Goal: Transaction & Acquisition: Download file/media

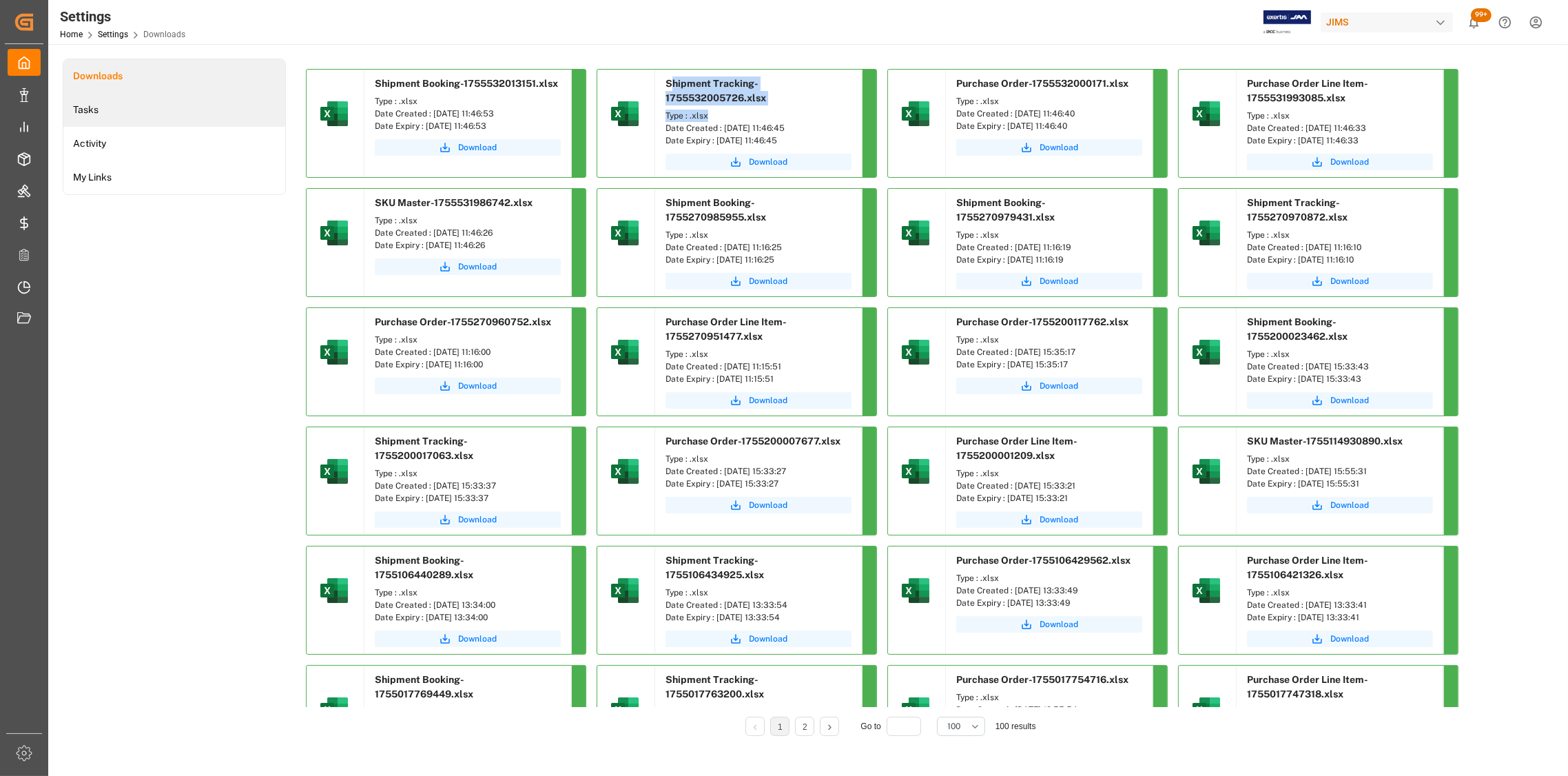
click at [205, 120] on li "Tasks" at bounding box center [174, 110] width 221 height 34
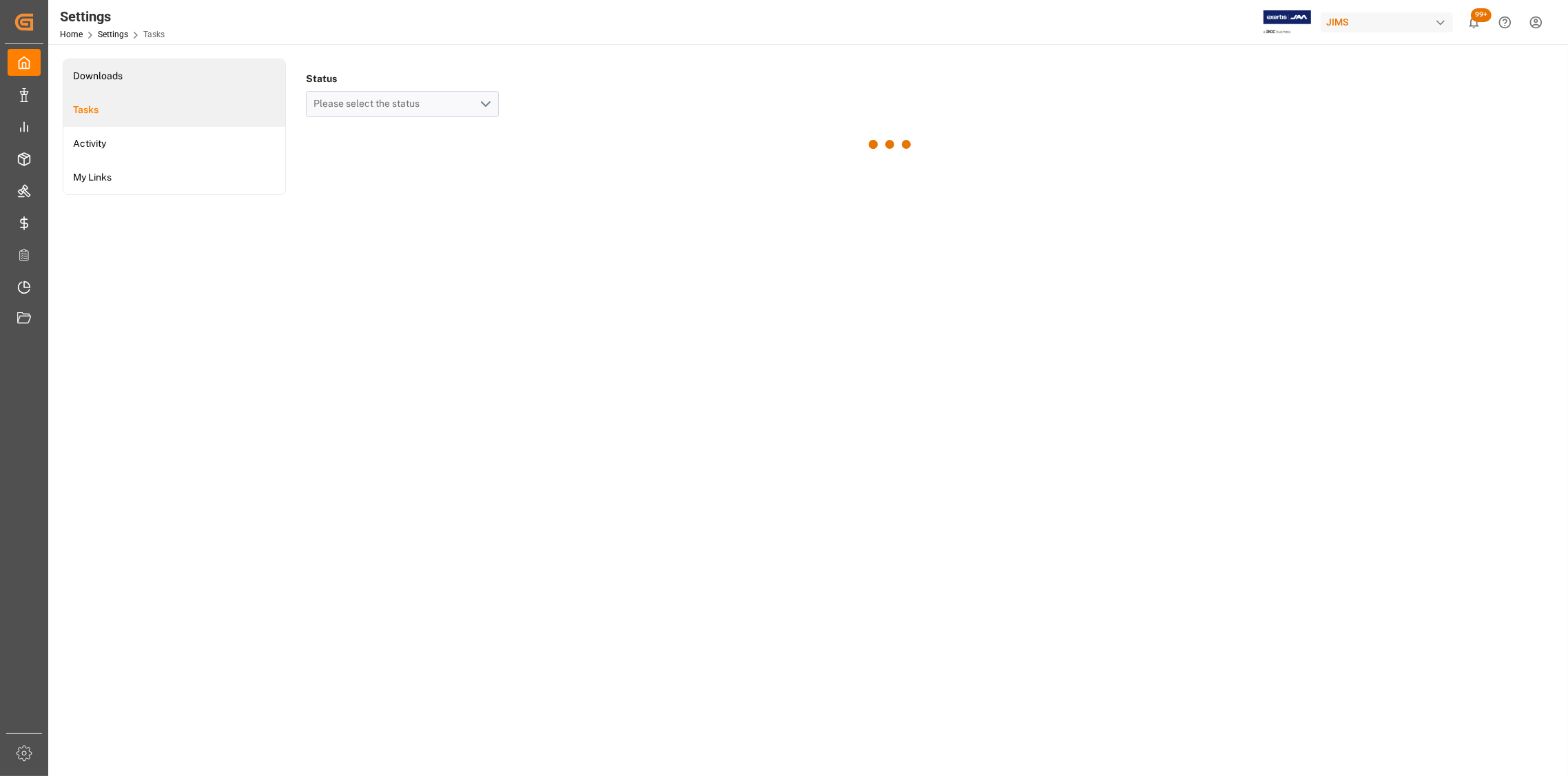
click at [198, 81] on li "Downloads" at bounding box center [174, 77] width 221 height 34
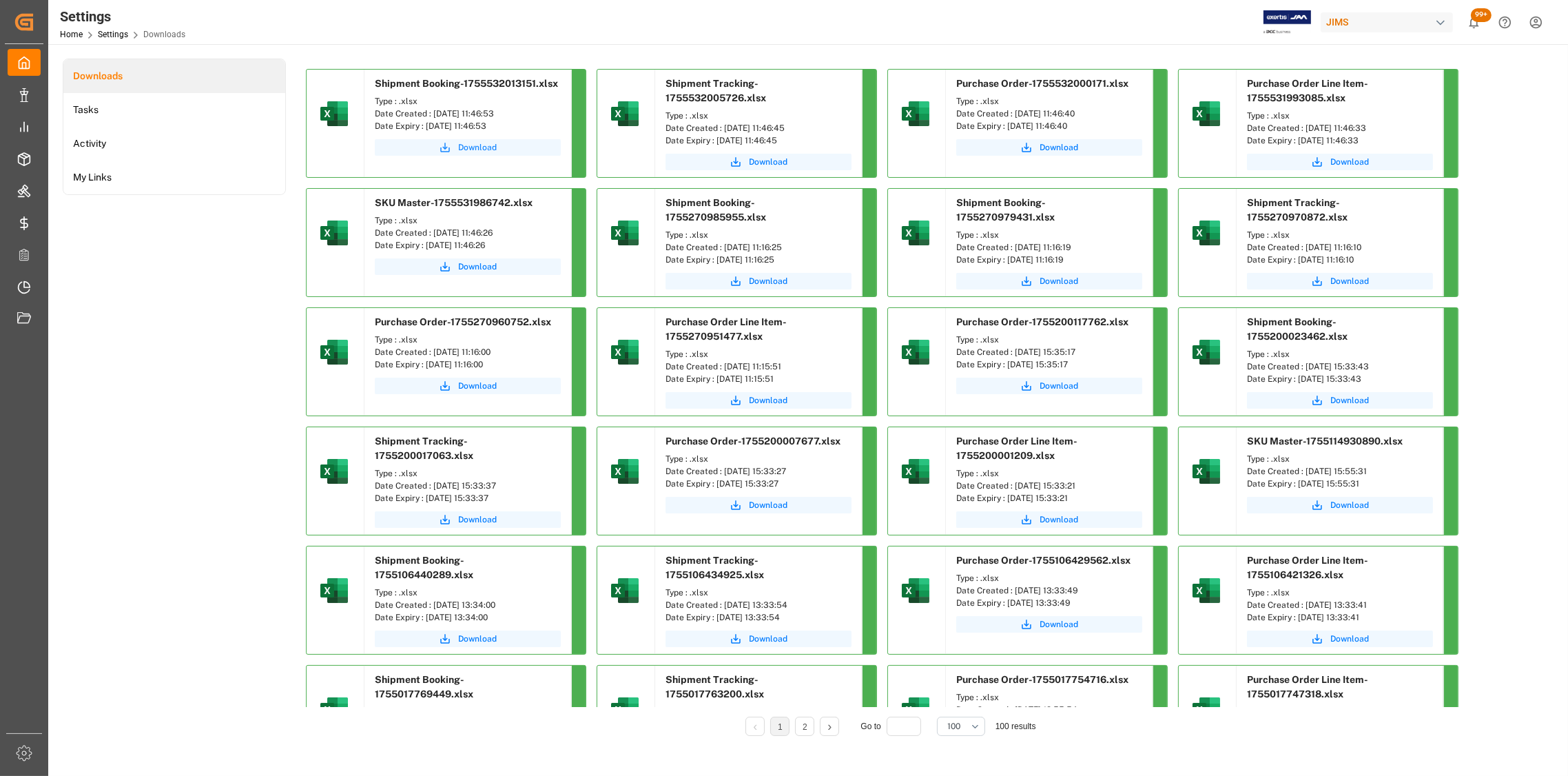
click at [465, 148] on span "Download" at bounding box center [477, 147] width 39 height 12
click at [764, 162] on span "Download" at bounding box center [767, 162] width 39 height 12
click at [1060, 149] on span "Download" at bounding box center [1059, 147] width 39 height 12
click at [765, 161] on span "Download" at bounding box center [767, 162] width 39 height 12
click at [476, 149] on span "Download" at bounding box center [477, 147] width 39 height 12
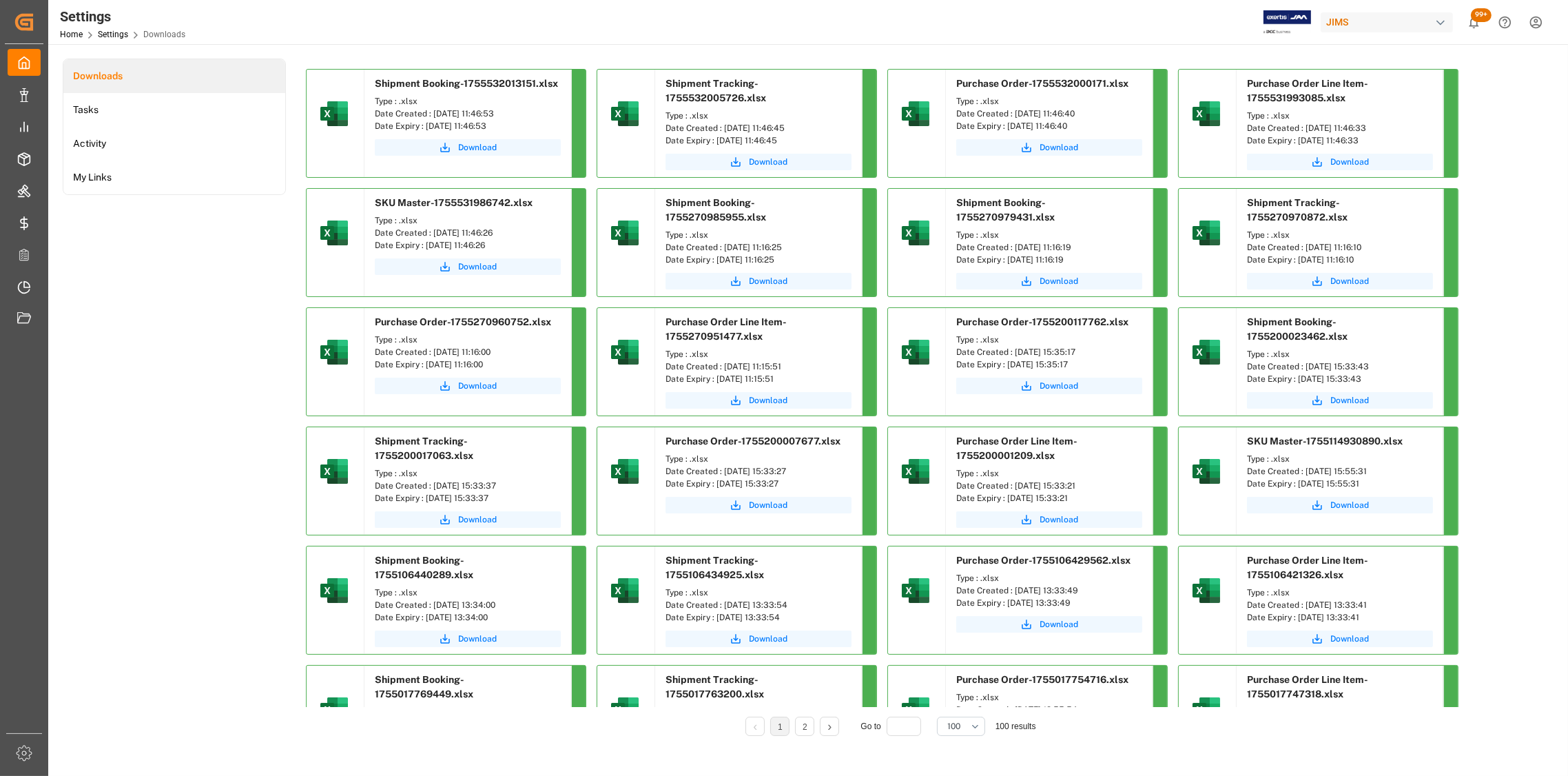
drag, startPoint x: 503, startPoint y: 115, endPoint x: 432, endPoint y: 114, distance: 71.0
click at [432, 114] on div "Date Created : [DATE] 11:46:53" at bounding box center [467, 114] width 186 height 12
copy div "[DATE] 11:46:53"
drag, startPoint x: 800, startPoint y: 126, endPoint x: 723, endPoint y: 127, distance: 77.0
click at [723, 127] on div "Date Created : [DATE] 11:46:45" at bounding box center [758, 128] width 186 height 12
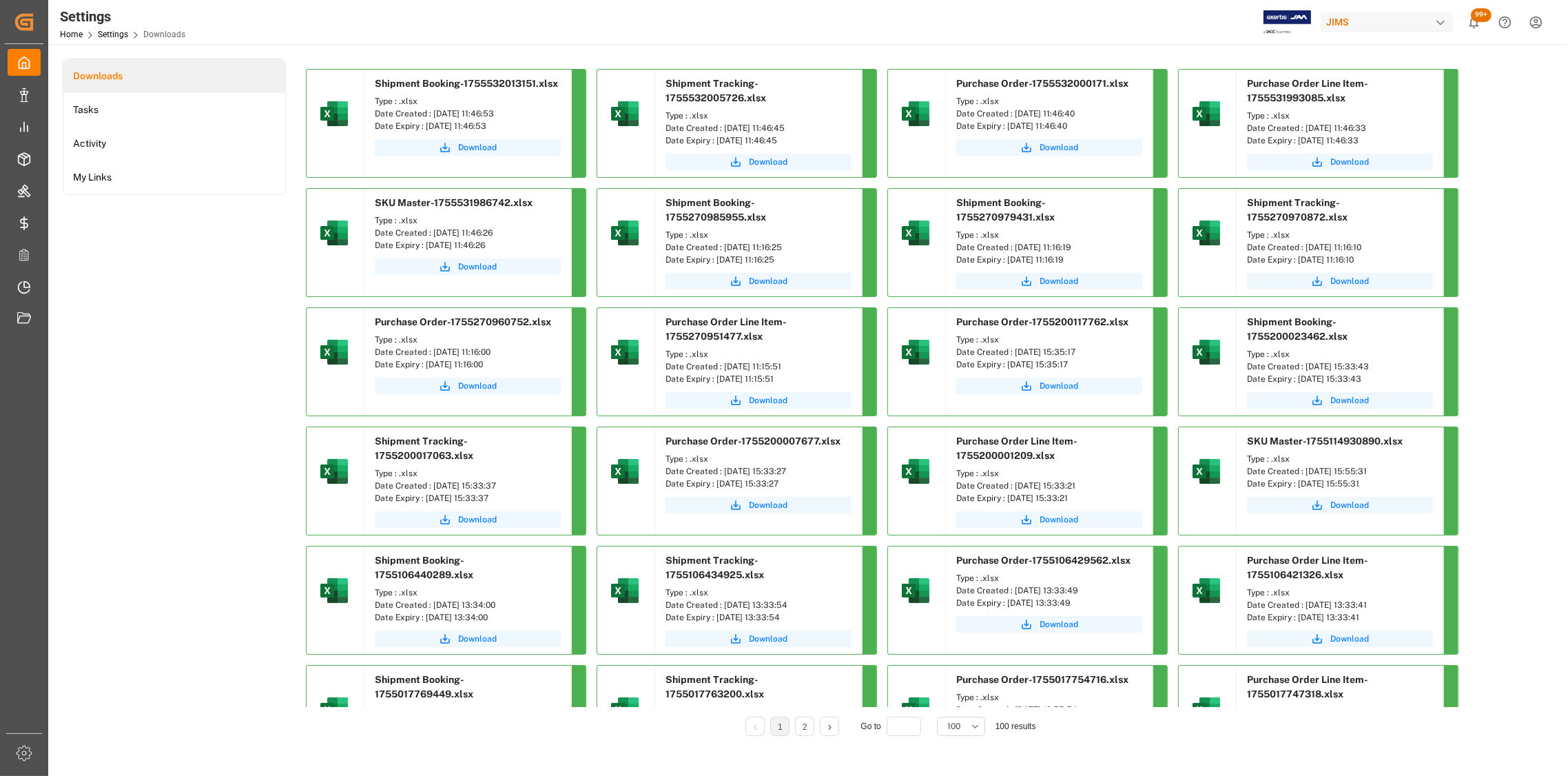
copy div "[DATE] 11:46:45"
drag, startPoint x: 1103, startPoint y: 114, endPoint x: 1014, endPoint y: 115, distance: 89.0
click at [1014, 115] on div "Date Created : [DATE] 11:46:40" at bounding box center [1049, 114] width 186 height 12
copy div "[DATE] 11:46:40"
drag, startPoint x: 1391, startPoint y: 127, endPoint x: 1306, endPoint y: 126, distance: 85.0
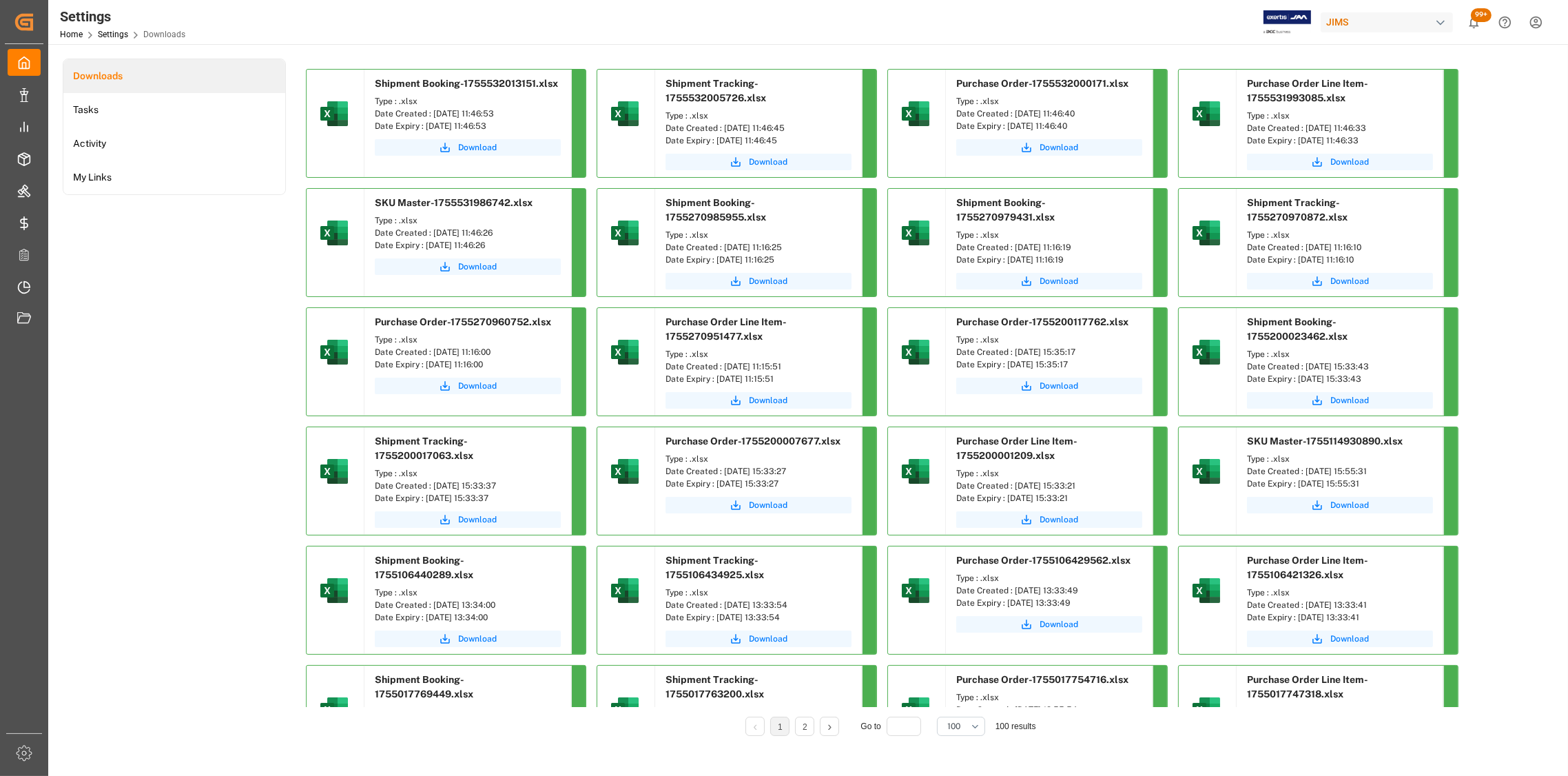
click at [1306, 126] on div "Date Created : [DATE] 11:46:33" at bounding box center [1340, 128] width 186 height 12
copy div "[DATE] 11:46:33"
